Goal: Transaction & Acquisition: Purchase product/service

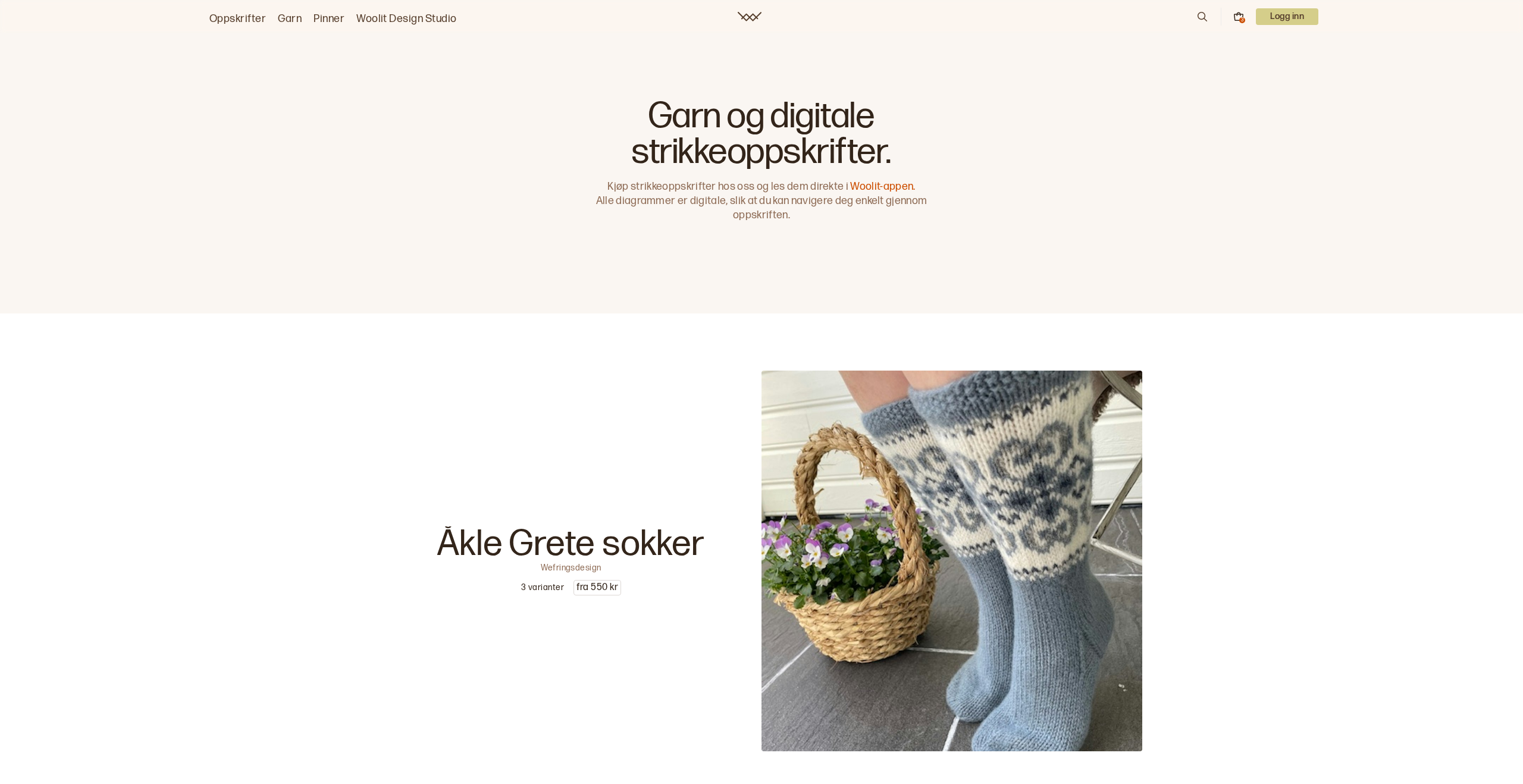
click at [1283, 22] on p "Logg inn" at bounding box center [1287, 16] width 62 height 17
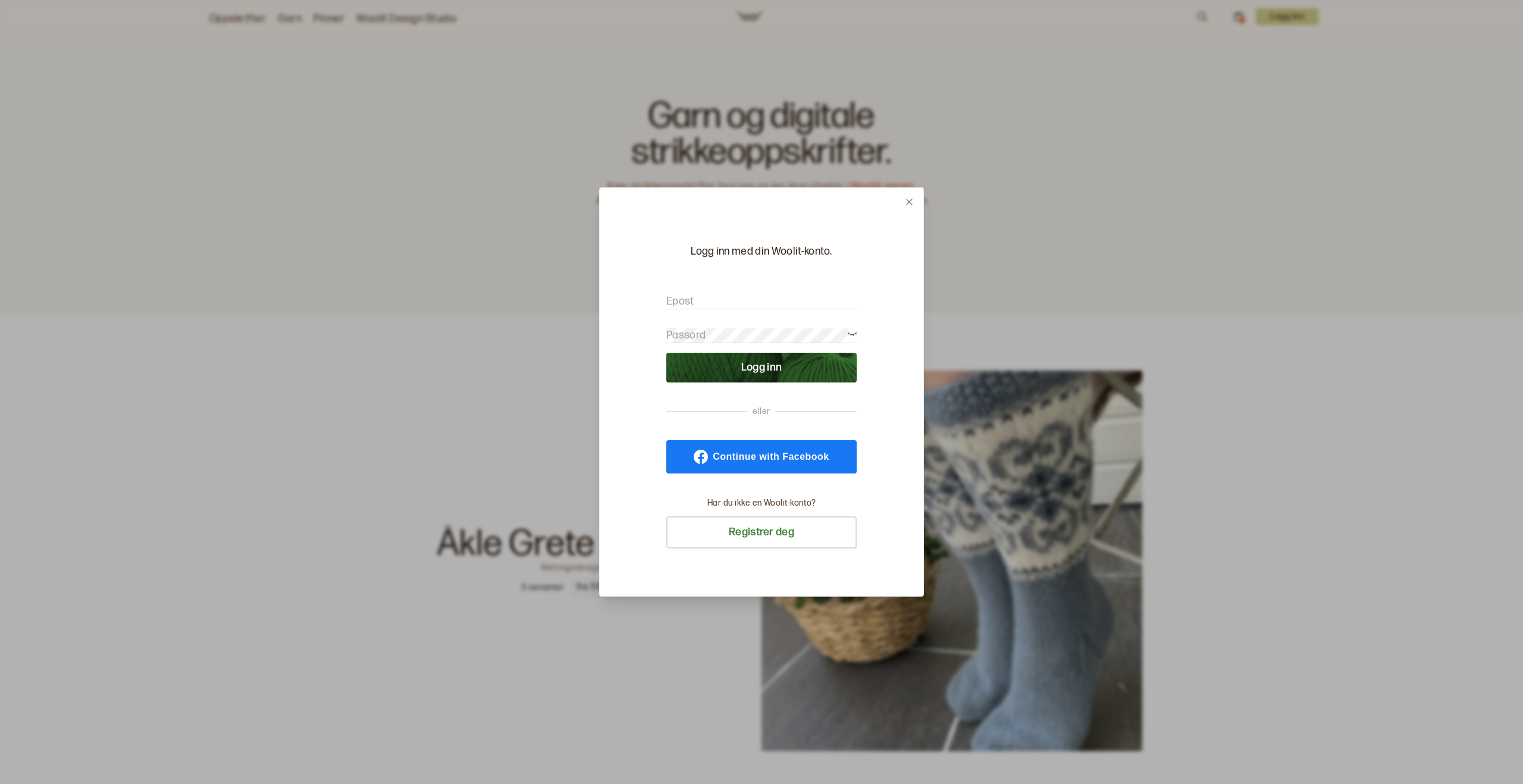
type input "[EMAIL_ADDRESS][DOMAIN_NAME]"
click at [786, 368] on button "Logg inn" at bounding box center [762, 368] width 191 height 30
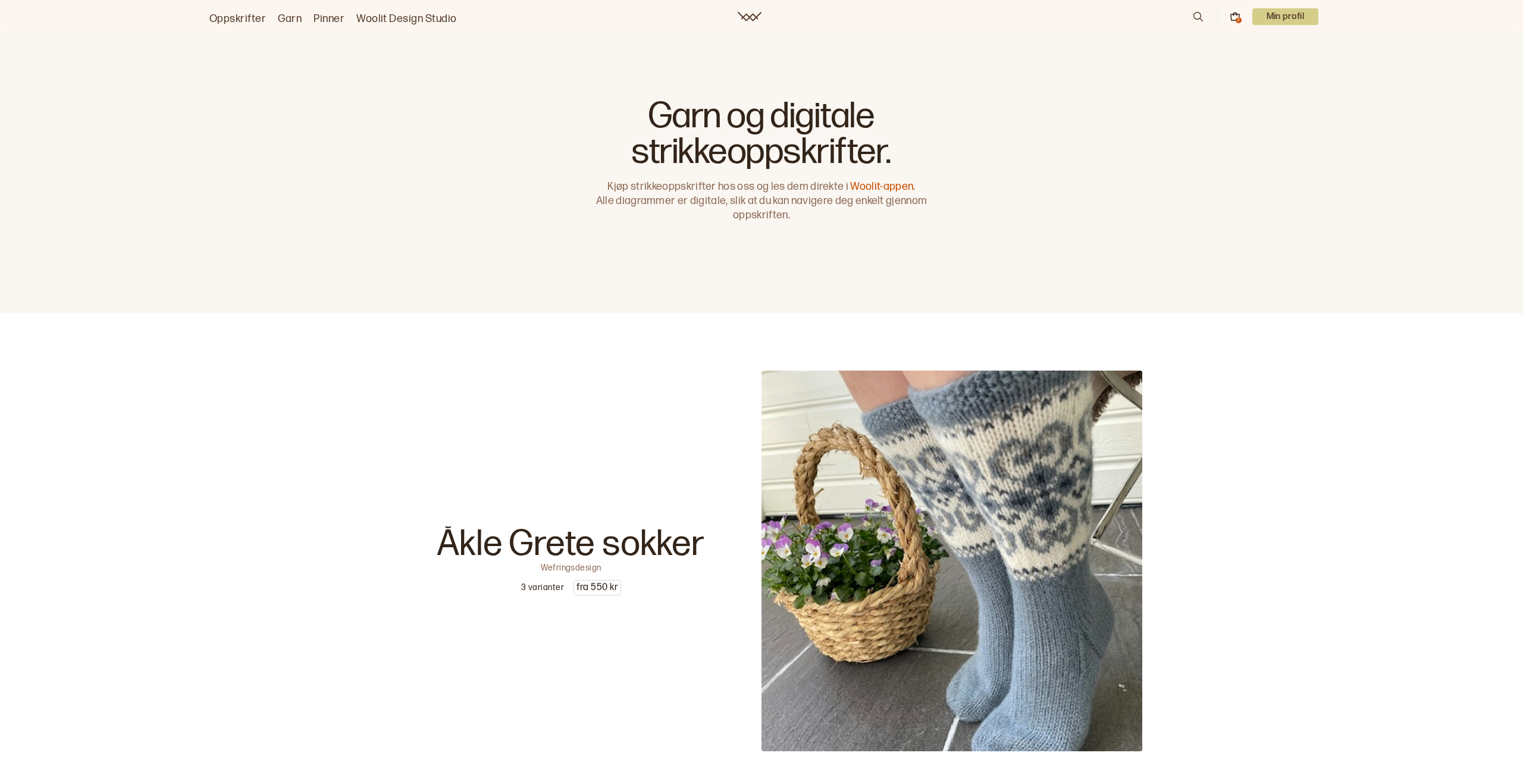
click at [291, 19] on link "Garn" at bounding box center [289, 19] width 24 height 17
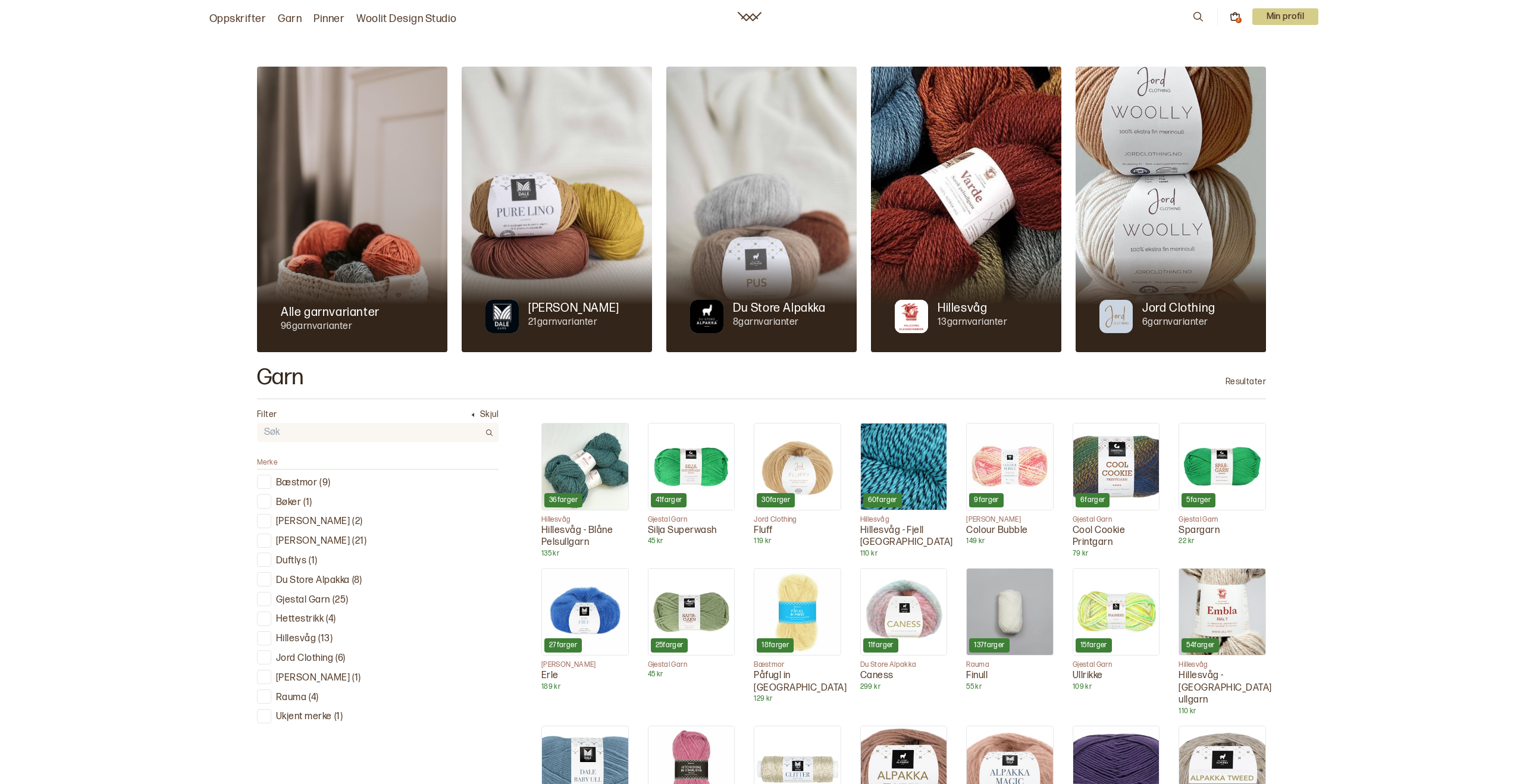
click at [375, 222] on img at bounding box center [352, 209] width 191 height 286
click at [304, 717] on p "Ukjent merke" at bounding box center [304, 717] width 56 height 12
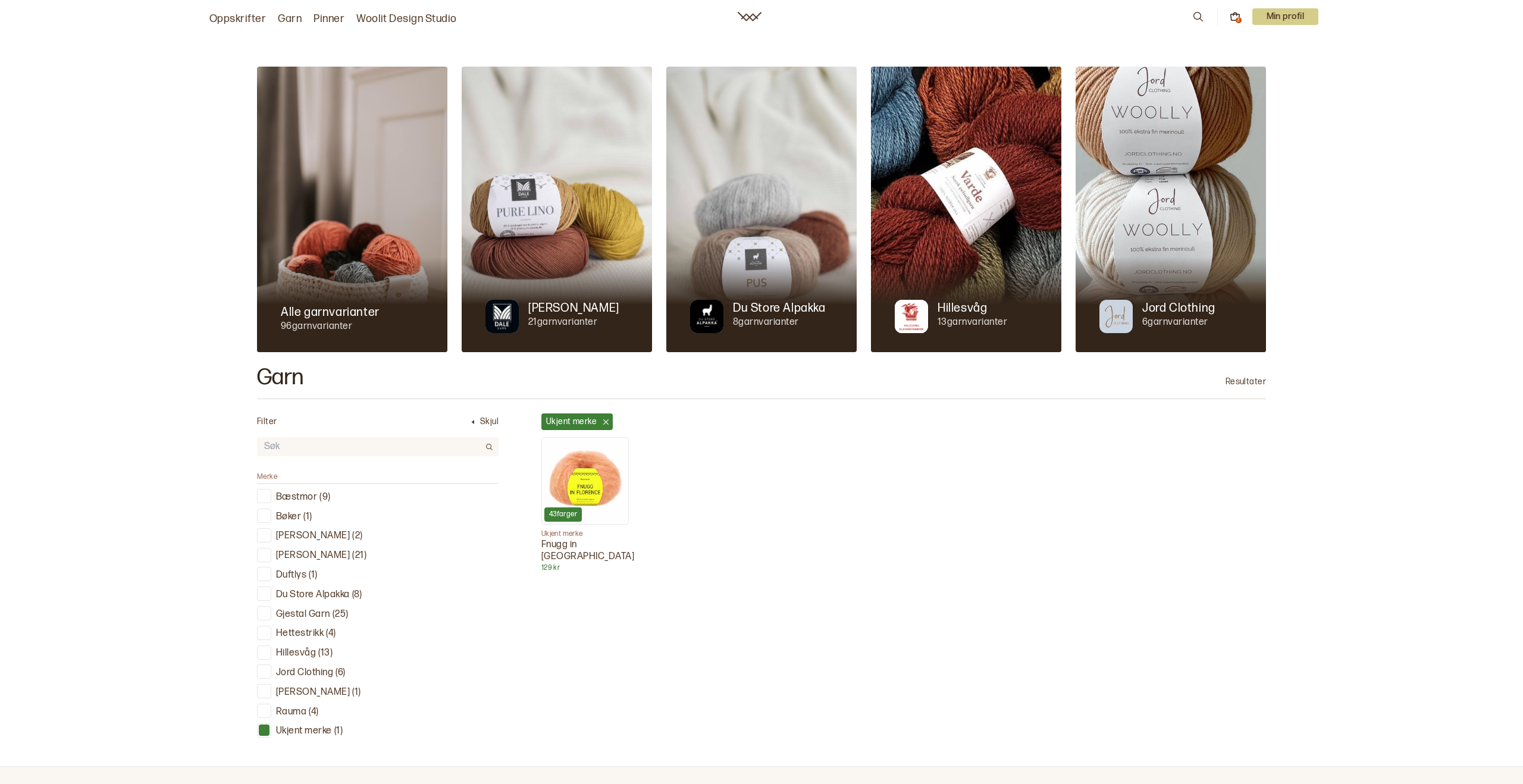
click at [607, 468] on img at bounding box center [585, 481] width 86 height 86
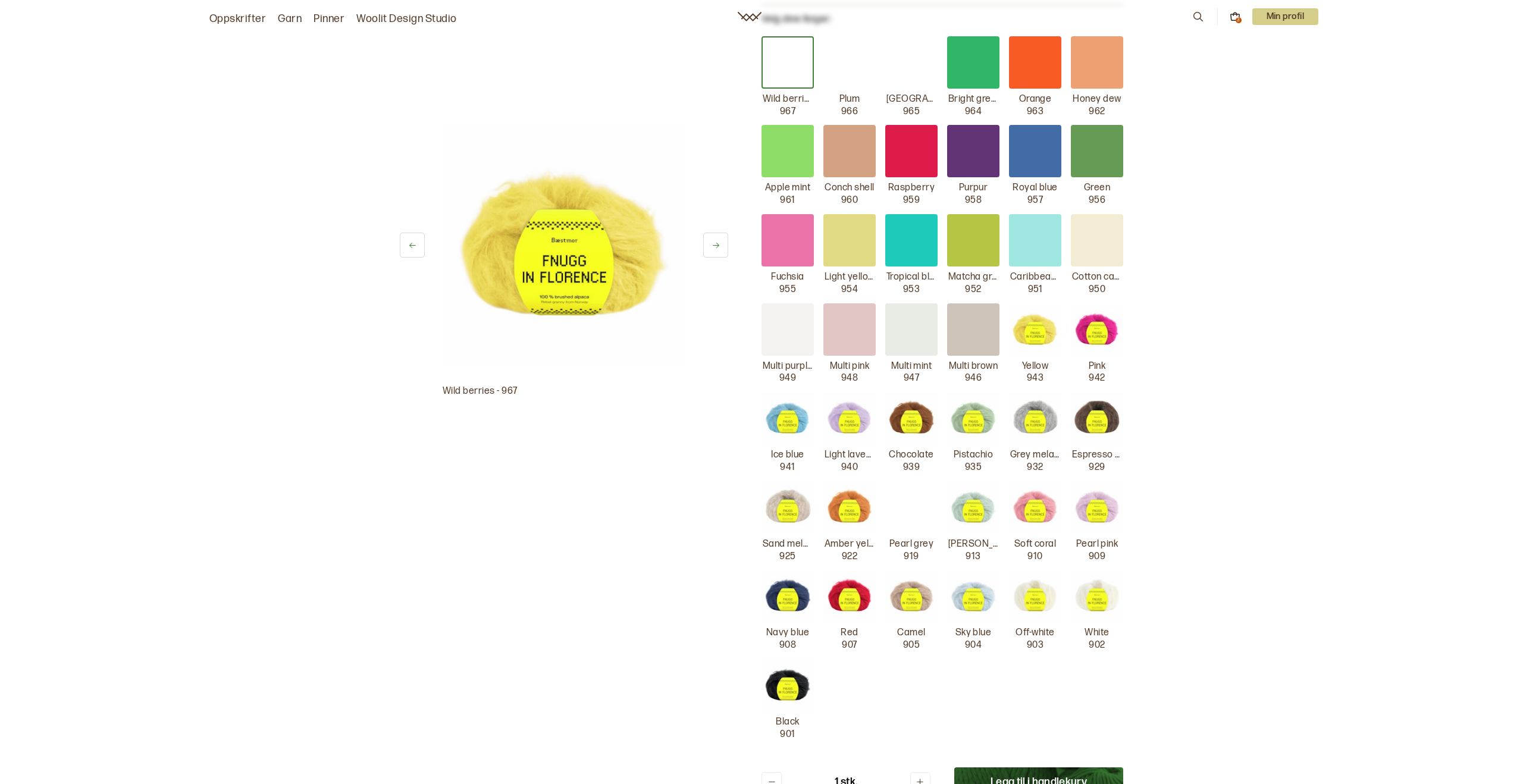
scroll to position [450, 0]
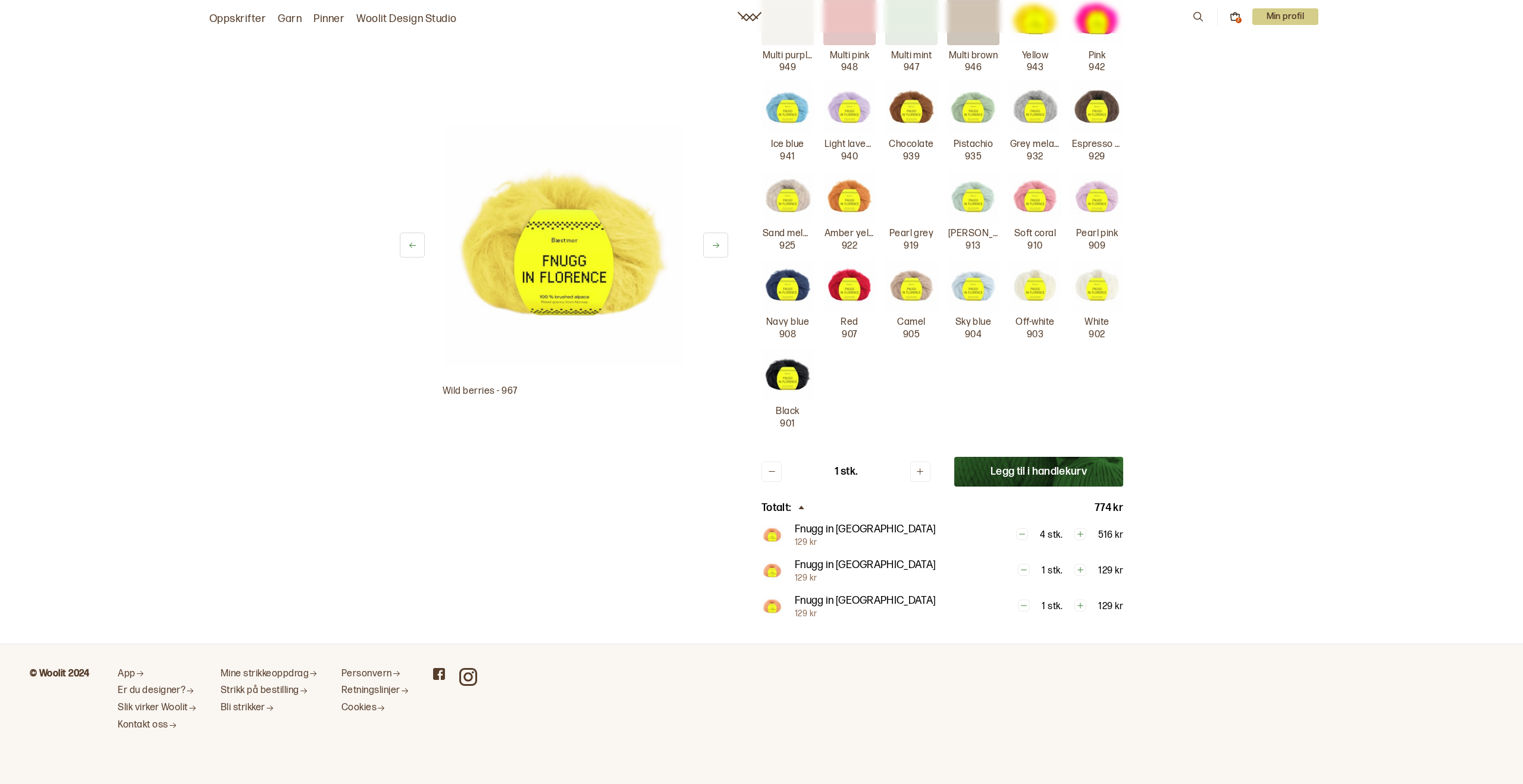
click at [1103, 279] on img at bounding box center [1097, 285] width 52 height 52
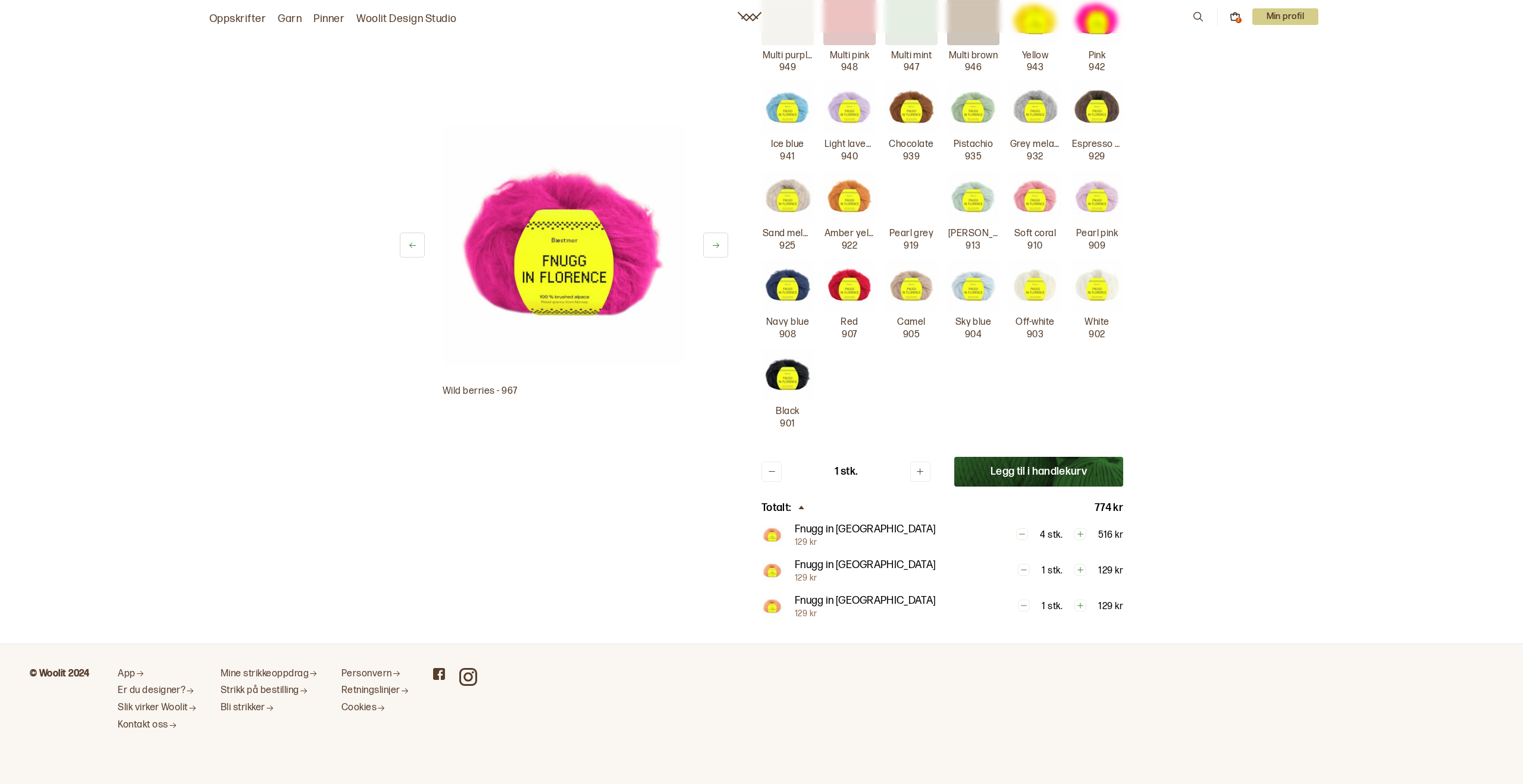
click at [1089, 284] on img at bounding box center [1097, 285] width 52 height 52
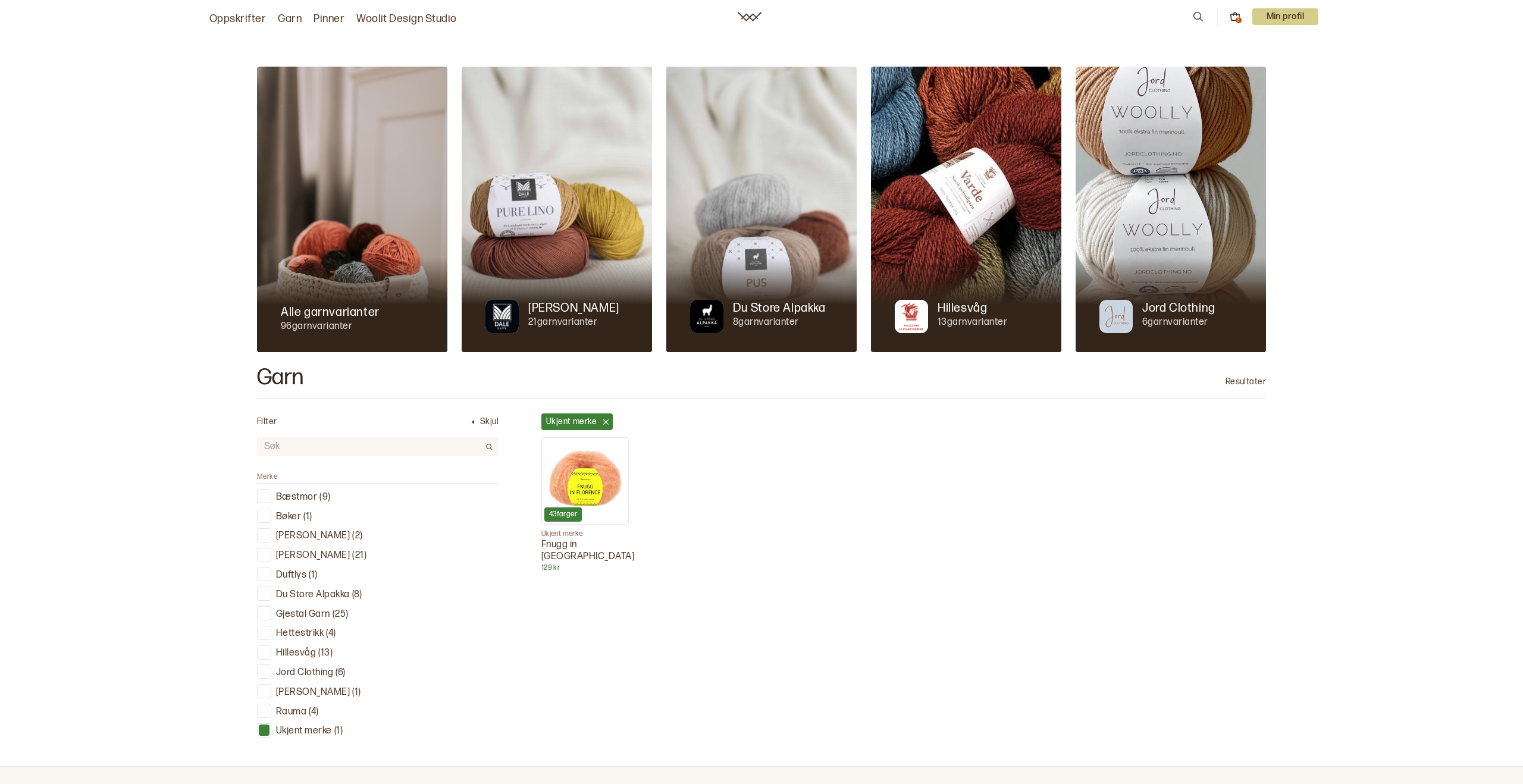
click at [309, 497] on p "Bæstmor" at bounding box center [296, 497] width 41 height 12
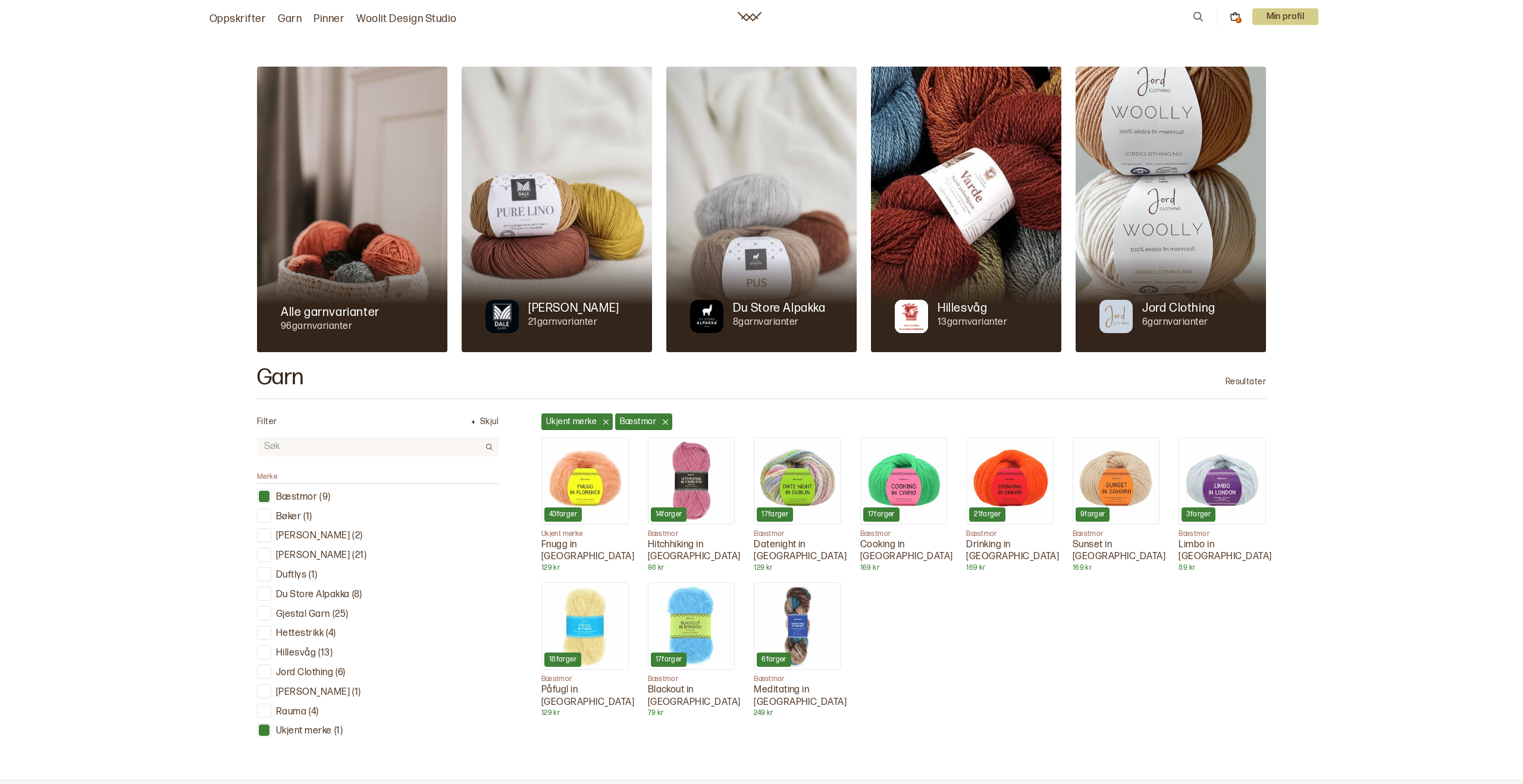
click at [598, 483] on img at bounding box center [585, 481] width 86 height 86
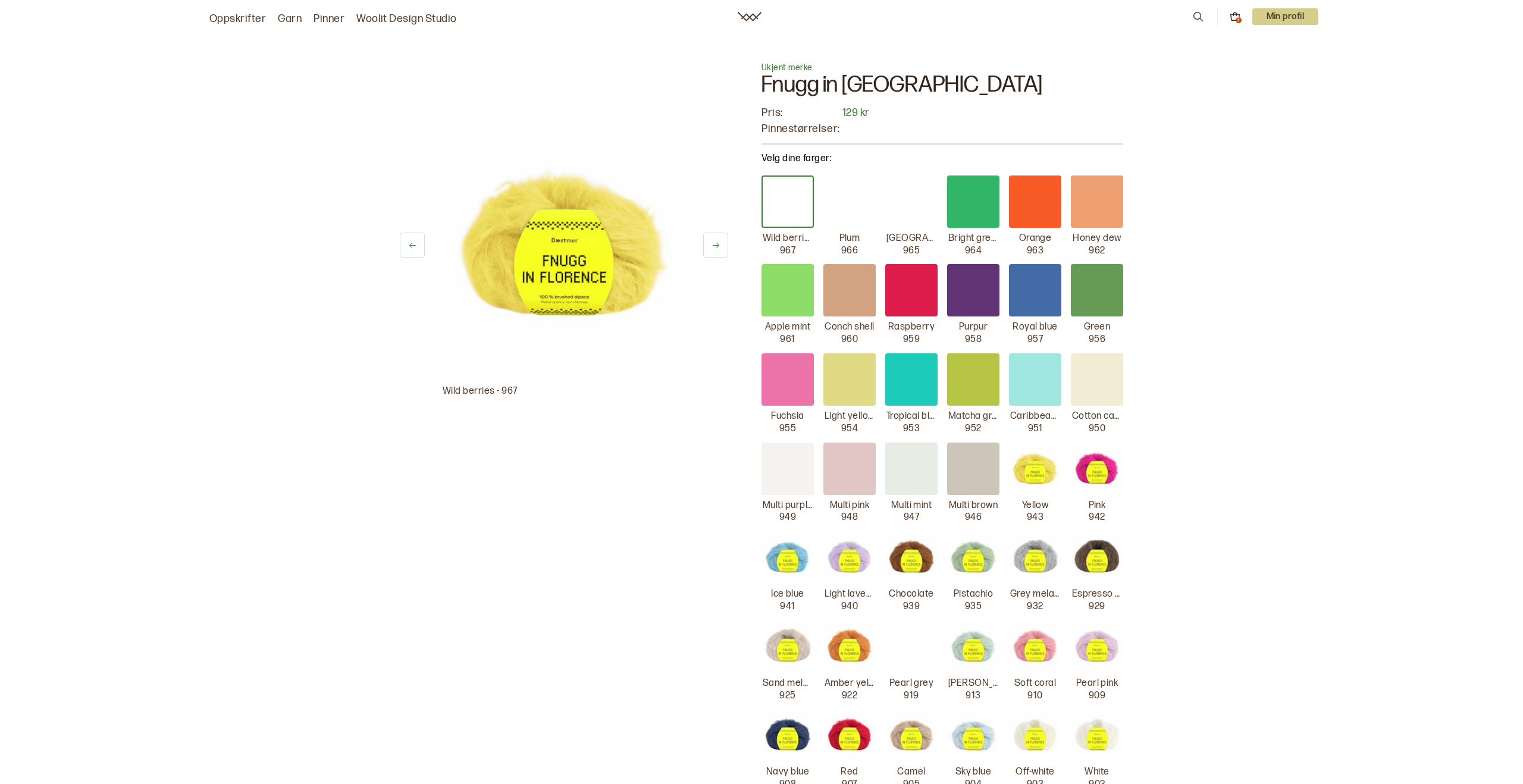
scroll to position [450, 0]
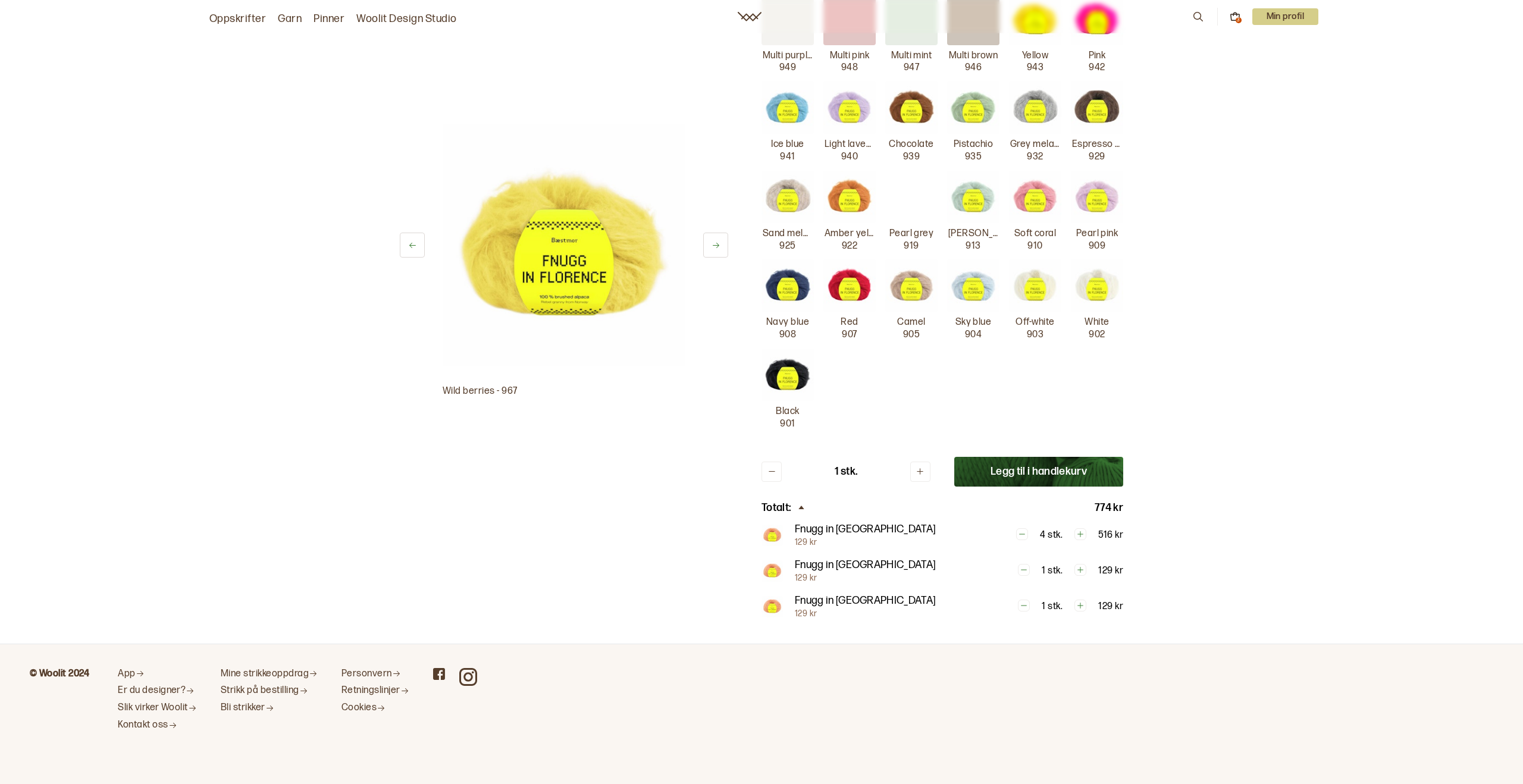
click at [1101, 278] on img at bounding box center [1097, 285] width 52 height 52
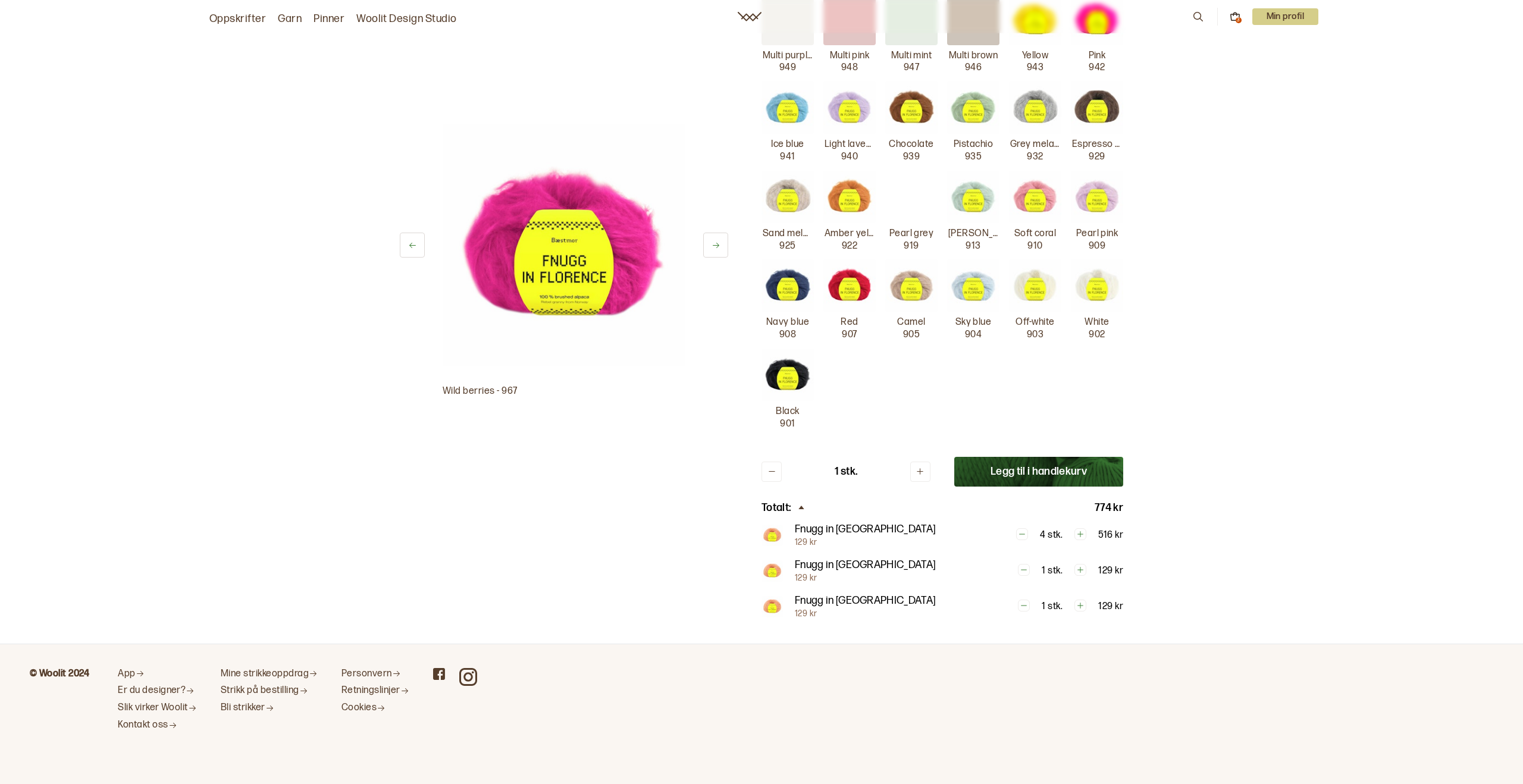
click at [1039, 293] on img at bounding box center [1035, 285] width 52 height 52
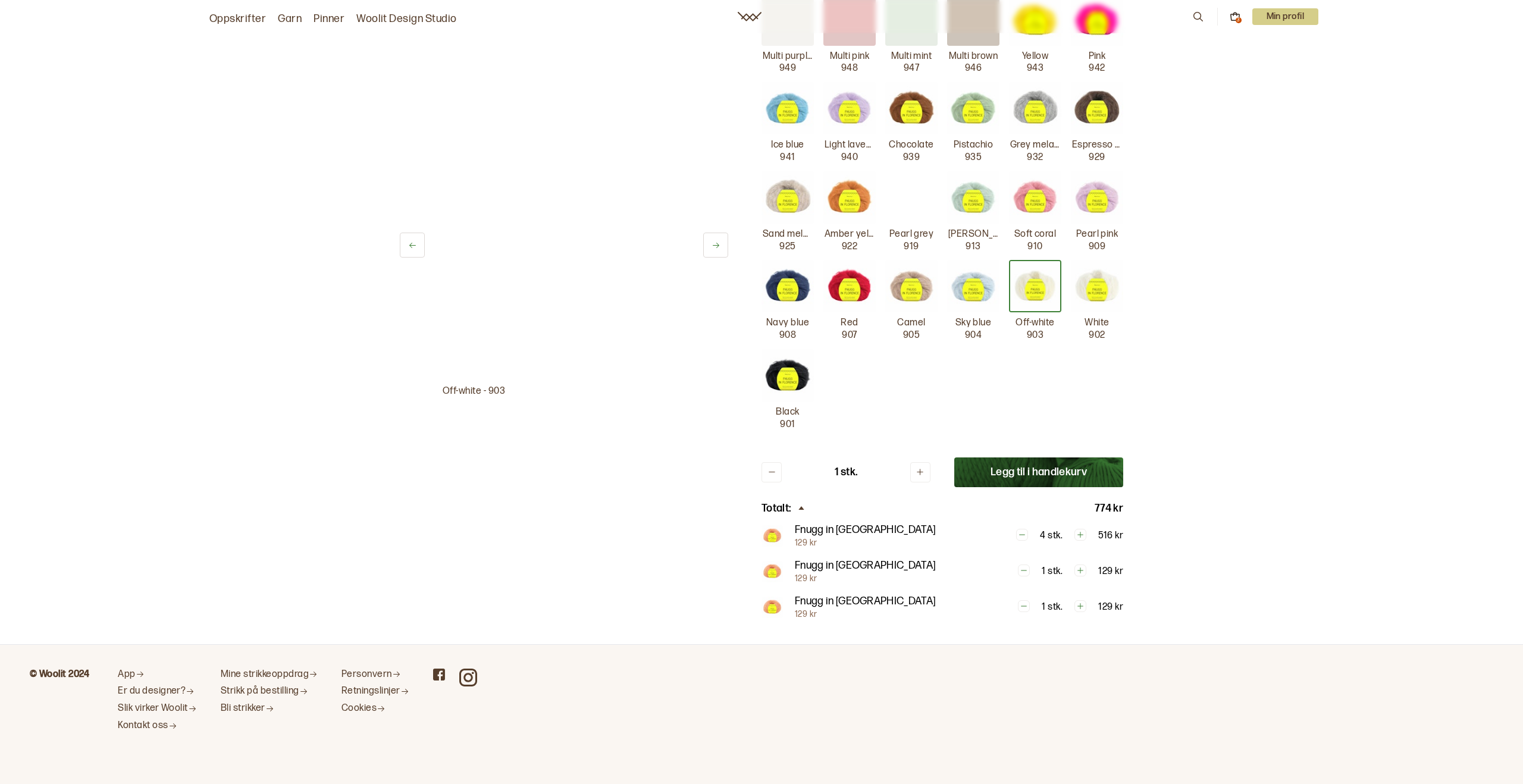
scroll to position [447, 0]
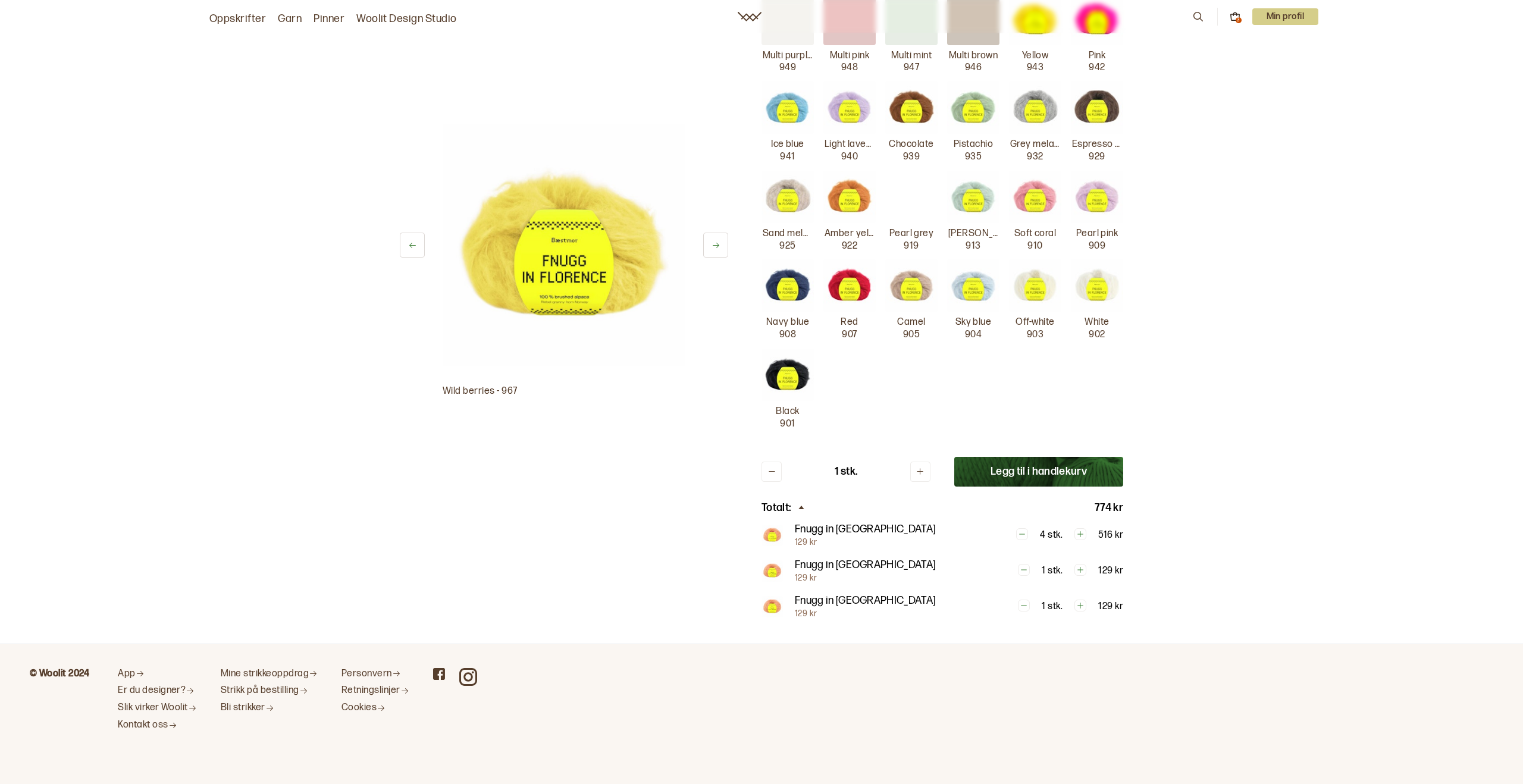
click at [976, 295] on img at bounding box center [973, 285] width 52 height 52
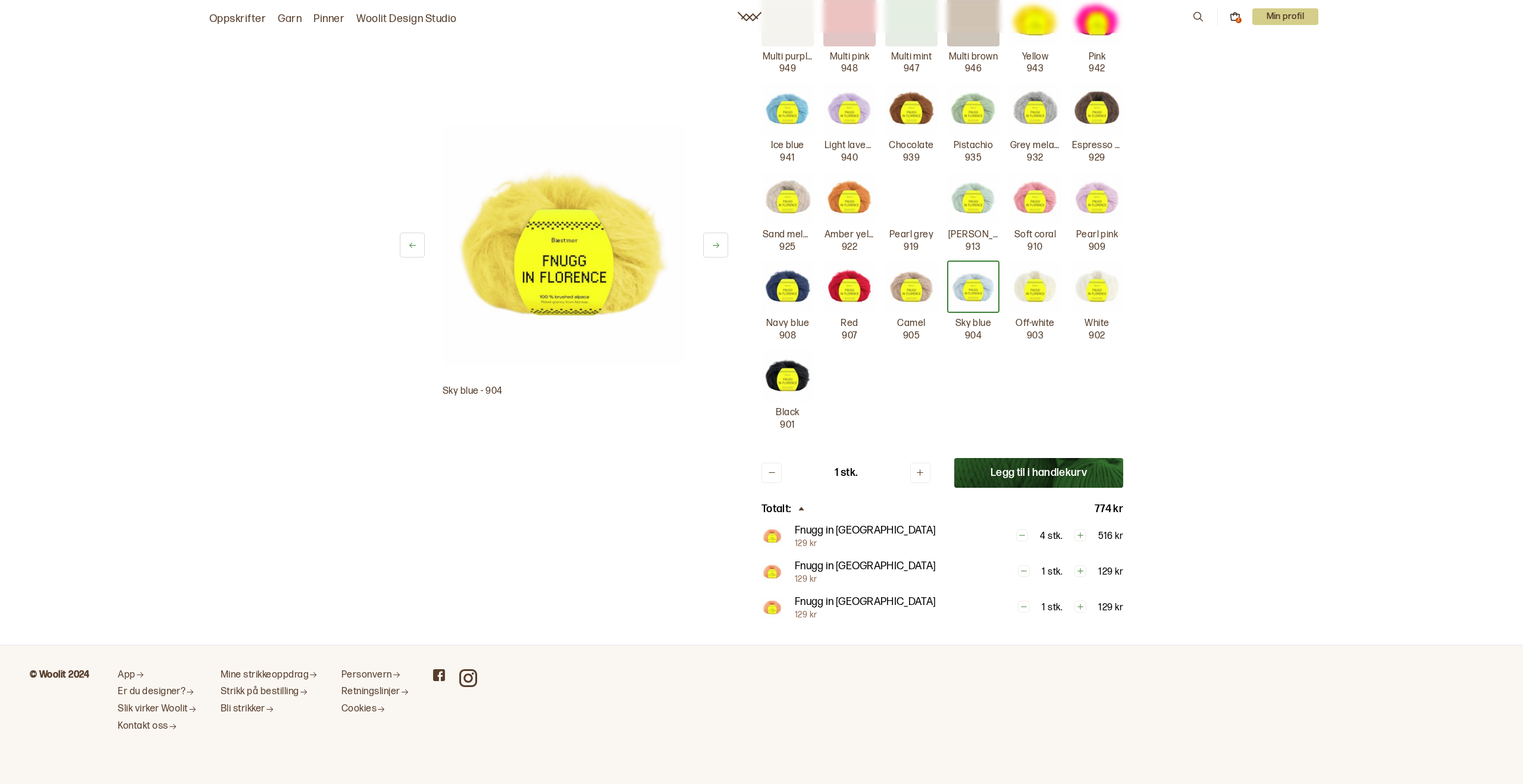
scroll to position [447, 0]
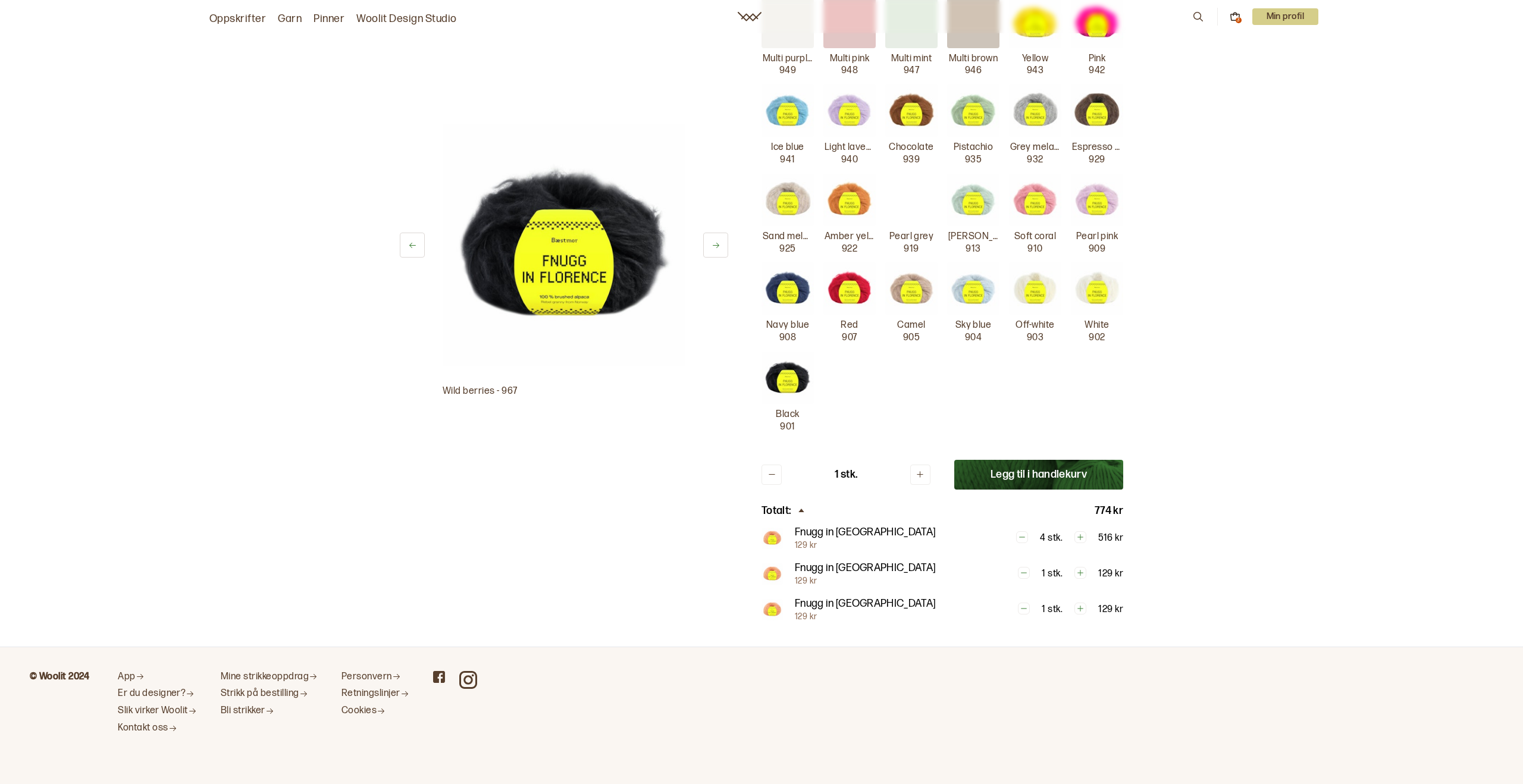
click at [914, 295] on img at bounding box center [911, 288] width 52 height 52
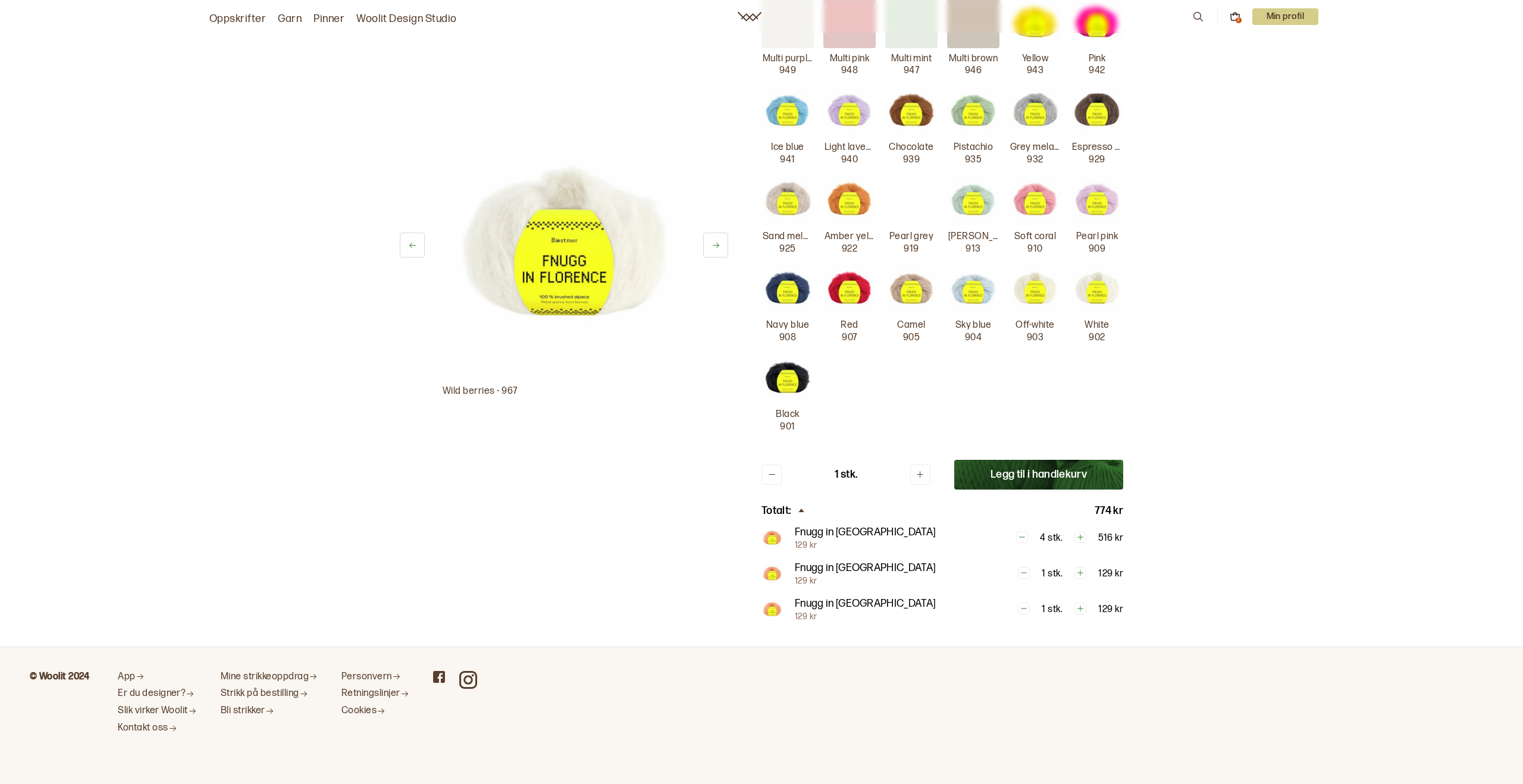
click at [855, 293] on img at bounding box center [849, 288] width 52 height 52
click at [785, 294] on img at bounding box center [787, 288] width 52 height 52
click at [783, 200] on img at bounding box center [787, 200] width 52 height 52
click at [845, 202] on img at bounding box center [849, 200] width 52 height 52
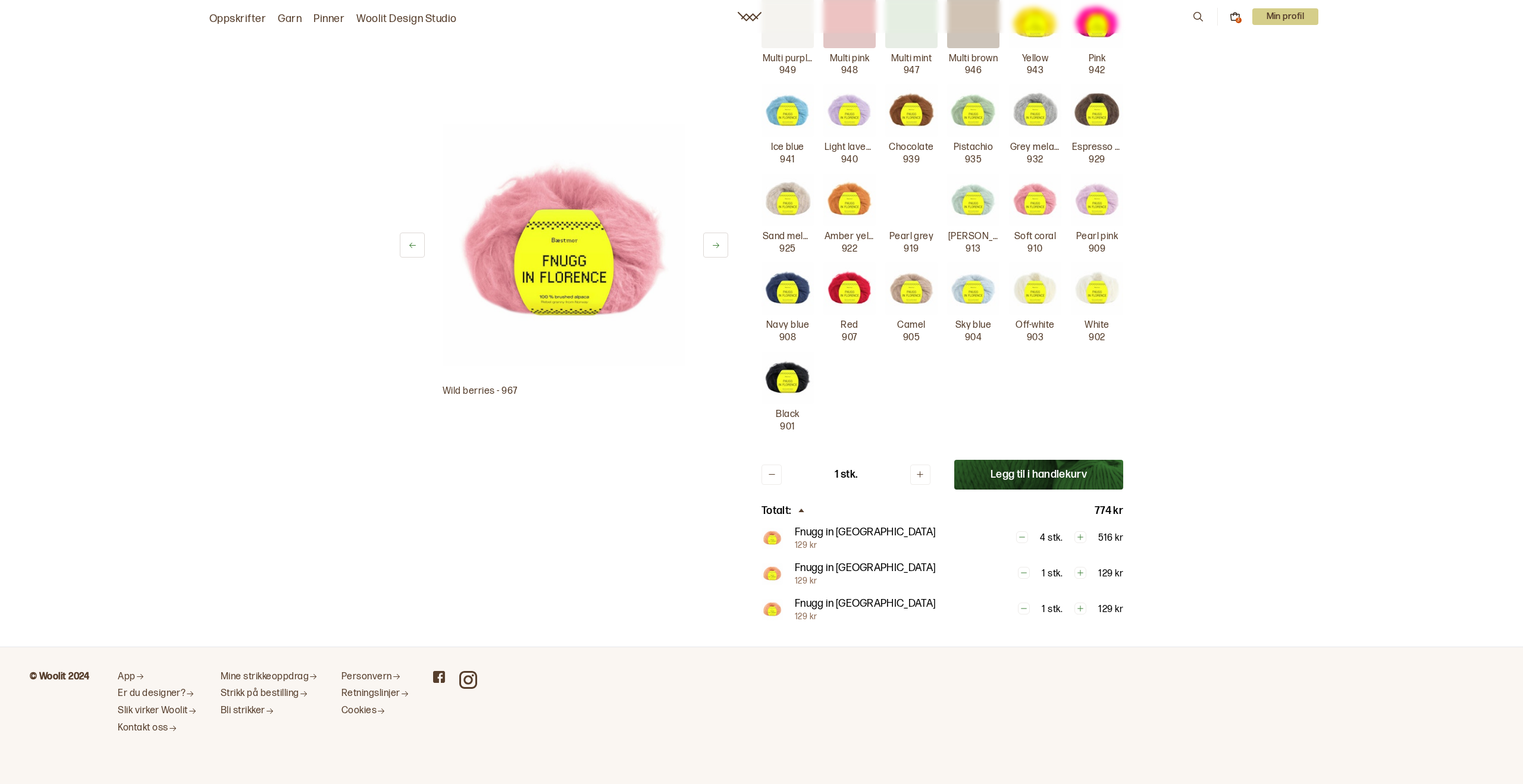
click at [936, 200] on div at bounding box center [911, 200] width 52 height 52
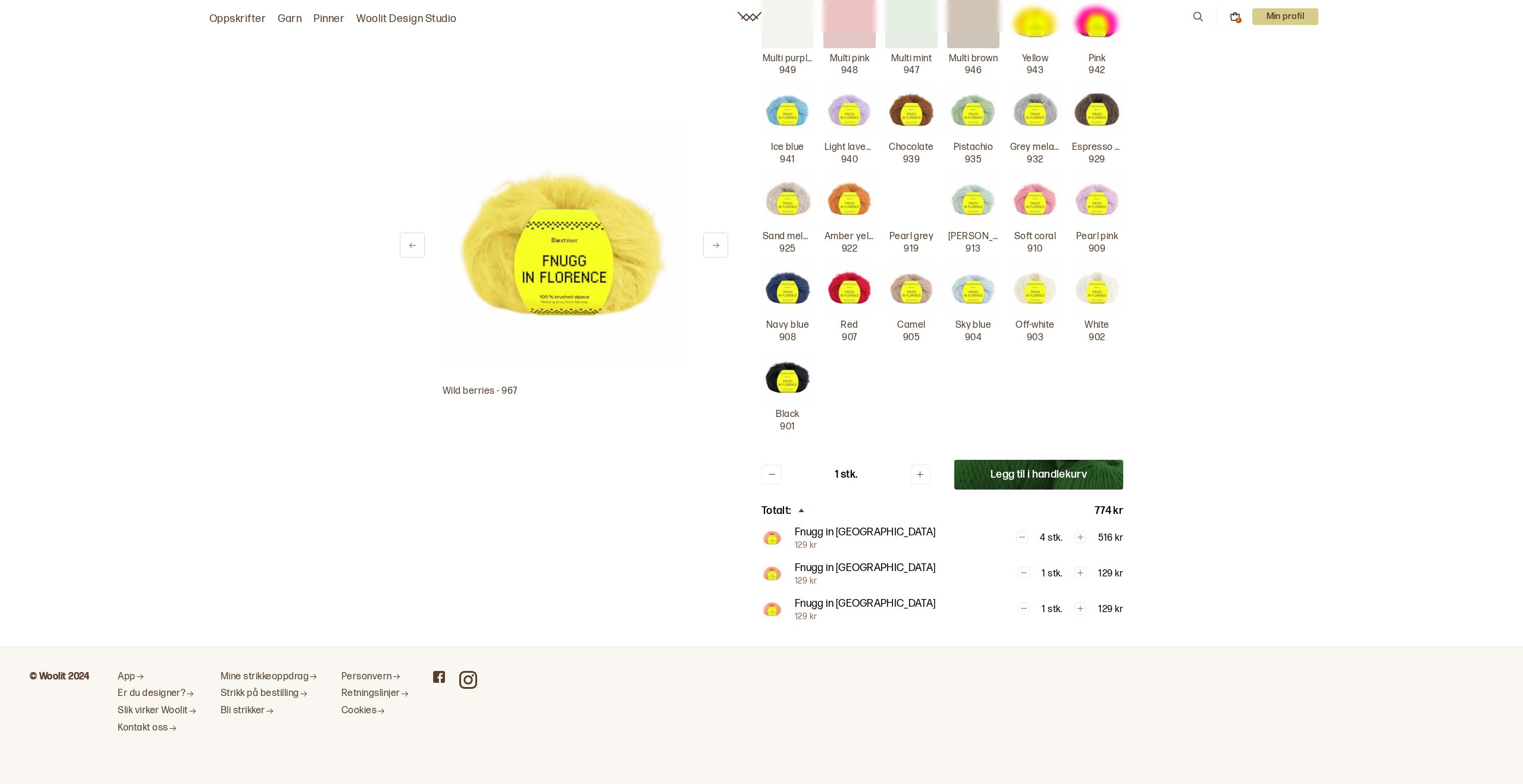
click at [1002, 201] on div "Wild berries 967 Plum 966 [GEOGRAPHIC_DATA] 965 Bright green 964 Orange 963 Hon…" at bounding box center [942, 81] width 362 height 704
click at [1103, 301] on img at bounding box center [1097, 288] width 52 height 52
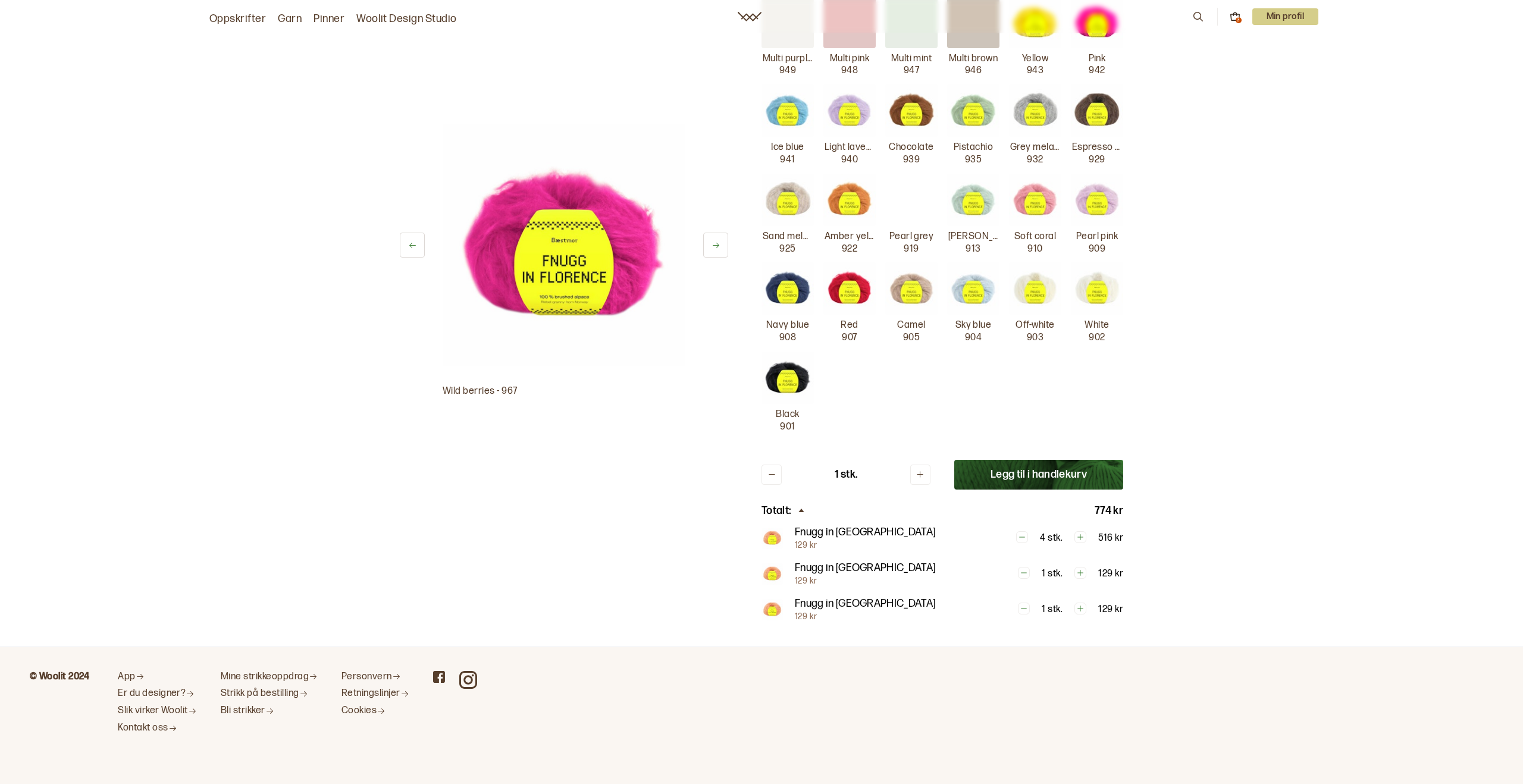
click at [779, 380] on img at bounding box center [787, 378] width 52 height 52
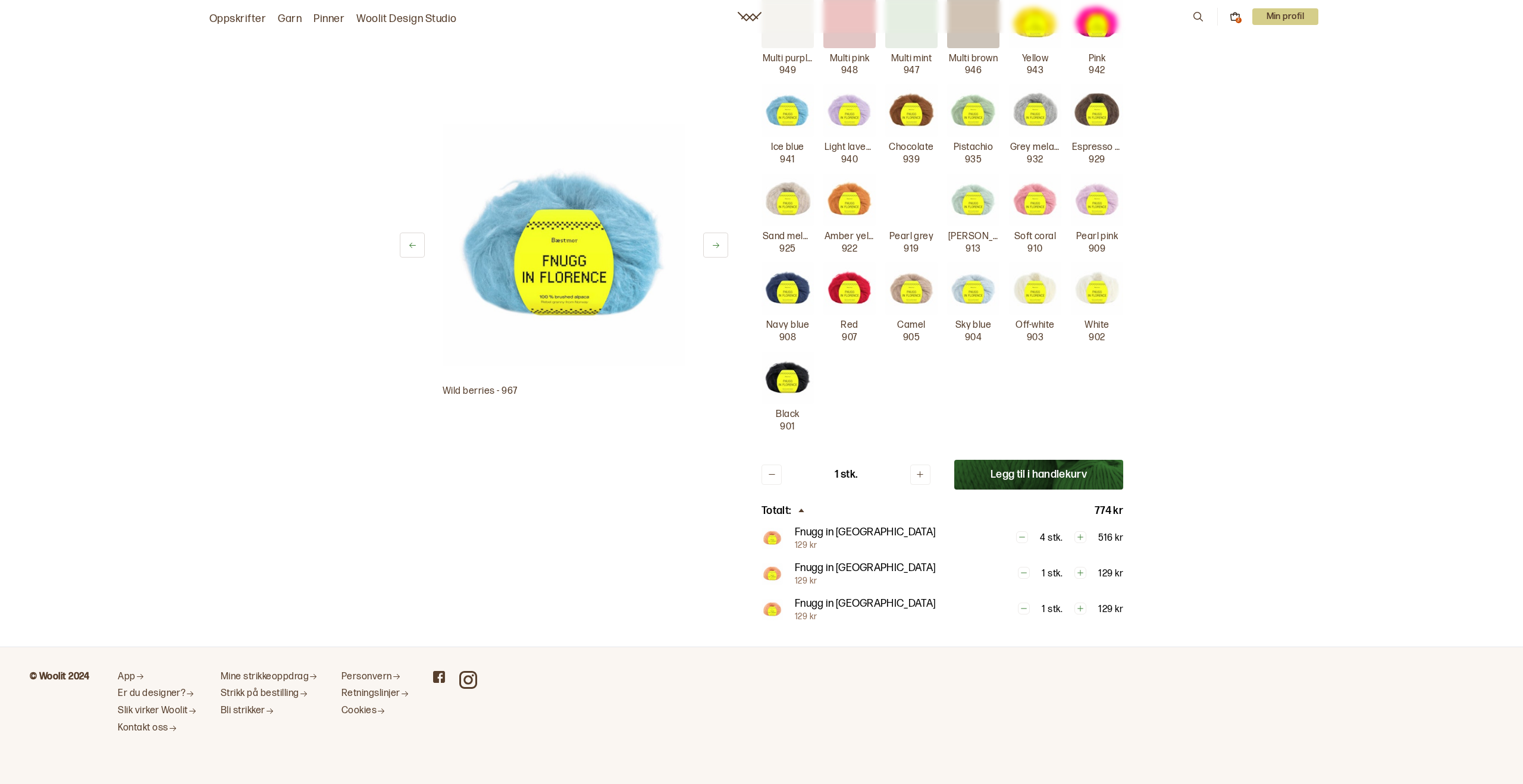
scroll to position [0, 0]
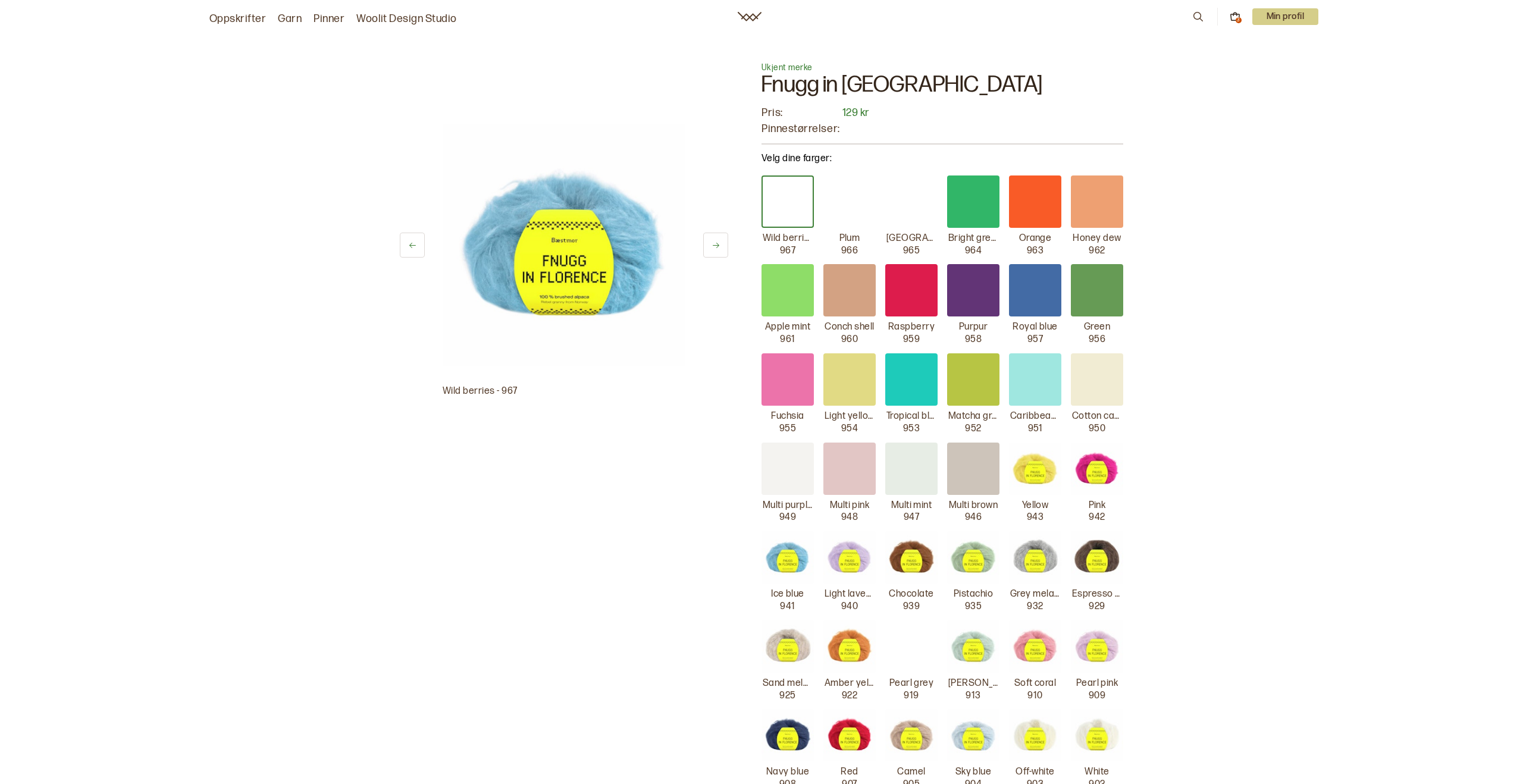
click at [781, 193] on div at bounding box center [787, 201] width 52 height 52
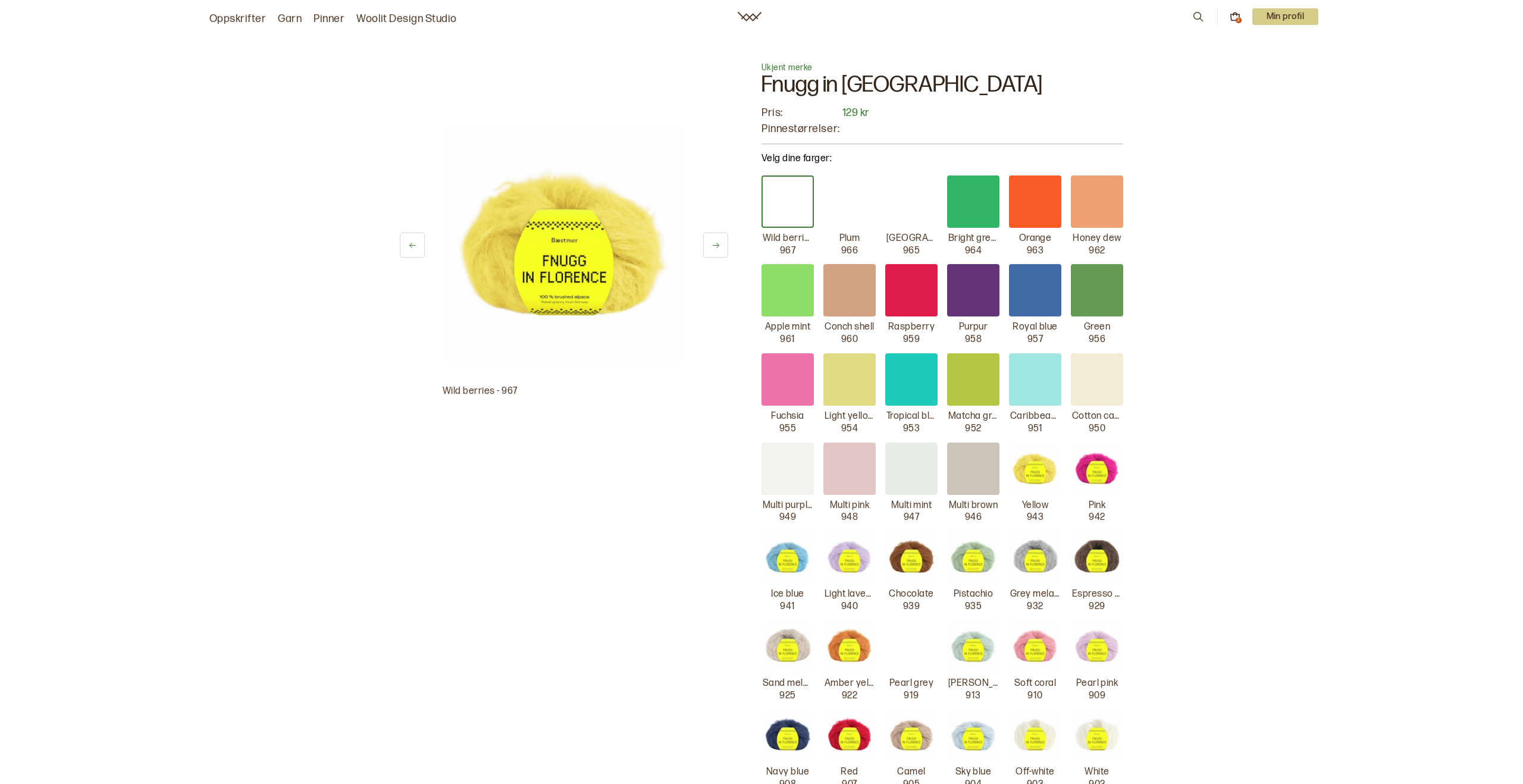
click at [856, 394] on div at bounding box center [849, 379] width 52 height 52
click at [916, 387] on div at bounding box center [911, 379] width 52 height 52
click at [982, 387] on div at bounding box center [973, 379] width 52 height 52
